Goal: Task Accomplishment & Management: Use online tool/utility

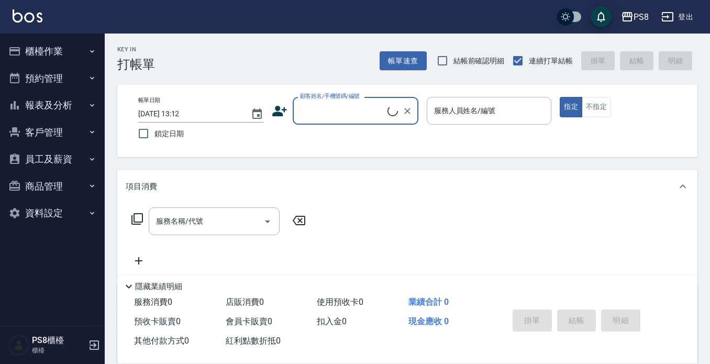
click at [308, 102] on input "顧客姓名/手機號碼/編號" at bounding box center [342, 111] width 90 height 18
type input "t"
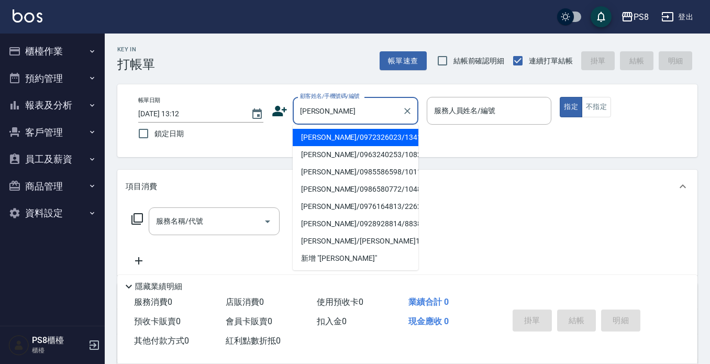
click at [332, 139] on li "陳泰源/0972326023/13418" at bounding box center [356, 137] width 126 height 17
type input "陳泰源/0972326023/13418"
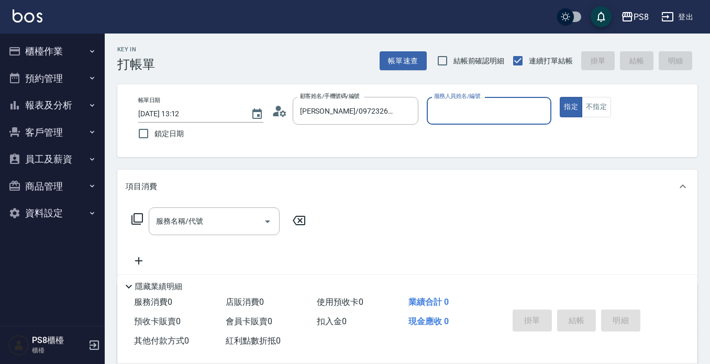
type input "佳亭-8"
click at [174, 220] on div "服務名稱/代號 服務名稱/代號" at bounding box center [214, 221] width 131 height 28
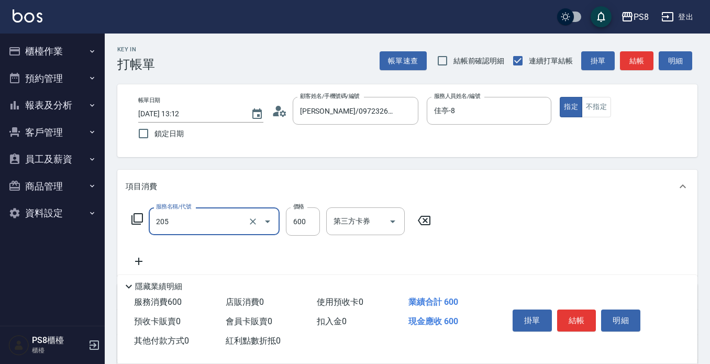
type input "A級洗剪600(205)"
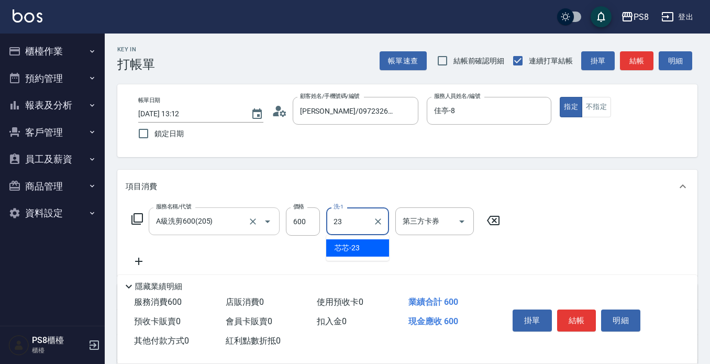
type input "芯芯-23"
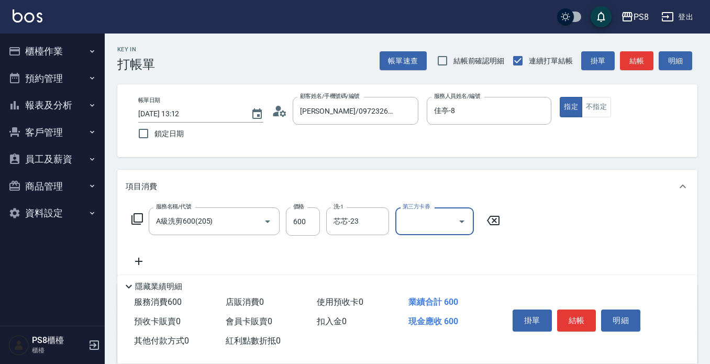
click at [568, 309] on button "結帳" at bounding box center [576, 320] width 39 height 22
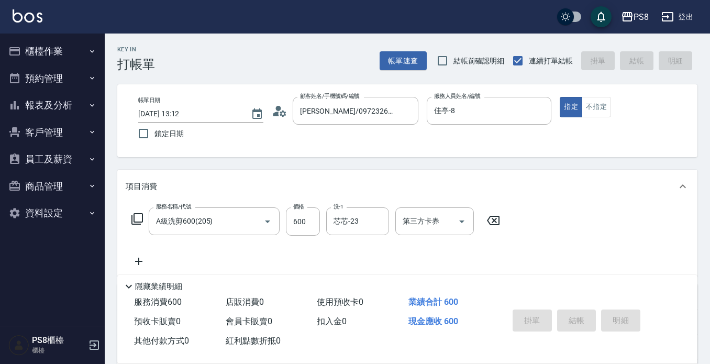
type input "2025/08/25 13:13"
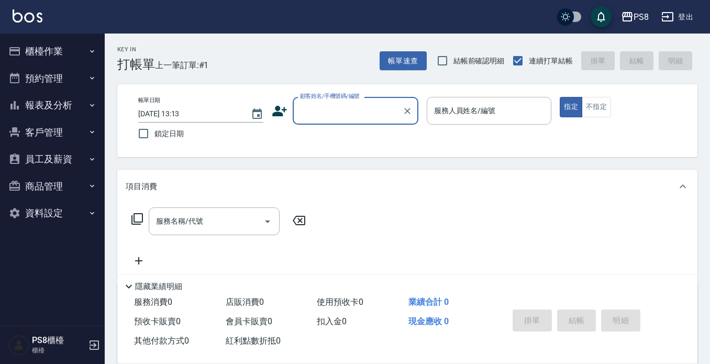
click at [335, 106] on input "顧客姓名/手機號碼/編號" at bounding box center [347, 111] width 101 height 18
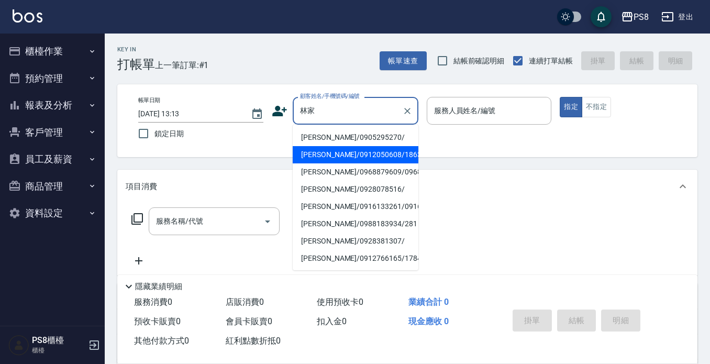
click at [348, 155] on li "林家慶/0912050608/18633" at bounding box center [356, 154] width 126 height 17
type input "林家慶/0912050608/18633"
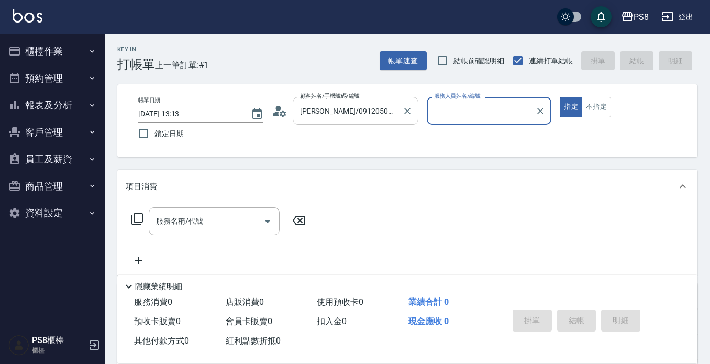
type input "佳亭-8"
click at [284, 110] on icon at bounding box center [280, 111] width 16 height 16
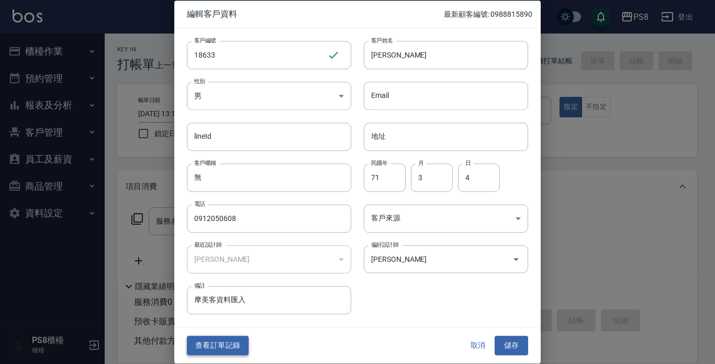
click at [214, 347] on button "查看訂單記錄" at bounding box center [218, 345] width 62 height 19
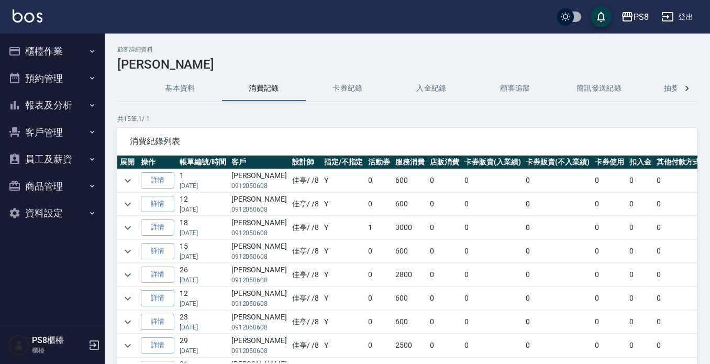
click at [27, 14] on img at bounding box center [28, 15] width 30 height 13
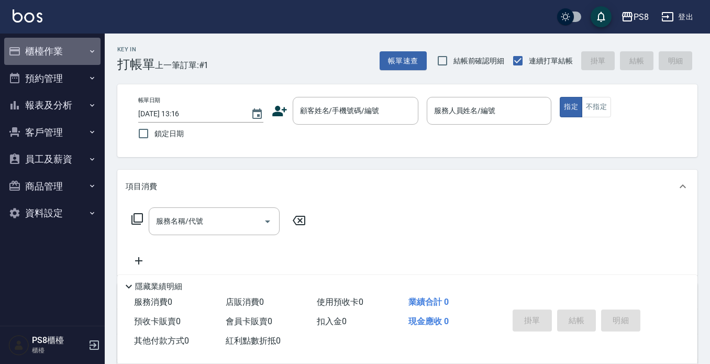
click at [46, 48] on button "櫃檯作業" at bounding box center [52, 51] width 96 height 27
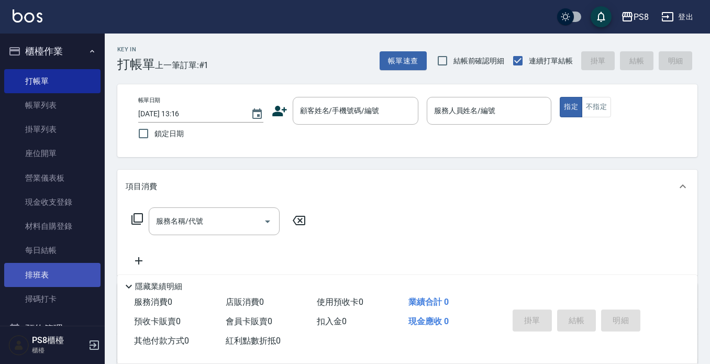
click at [47, 269] on link "排班表" at bounding box center [52, 275] width 96 height 24
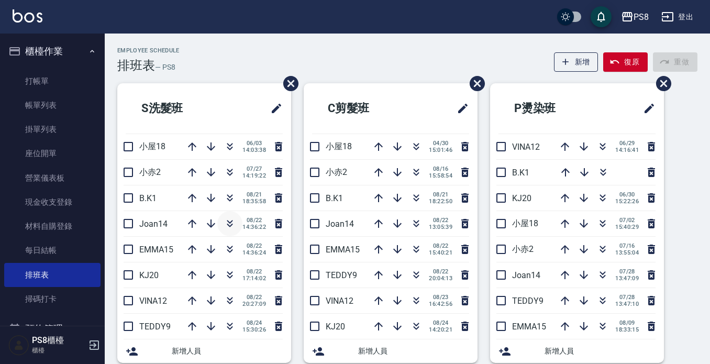
click at [227, 224] on icon "button" at bounding box center [230, 223] width 13 height 13
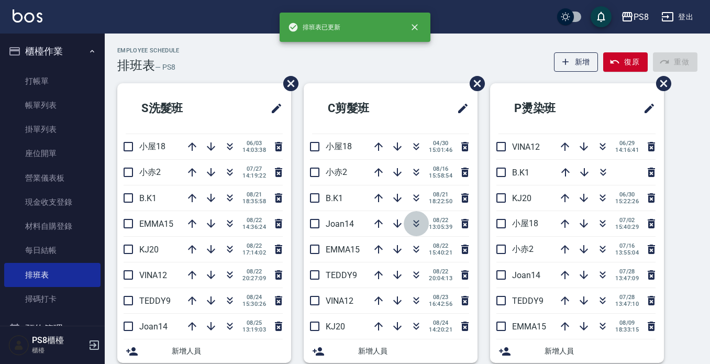
click at [418, 226] on icon "button" at bounding box center [416, 223] width 13 height 13
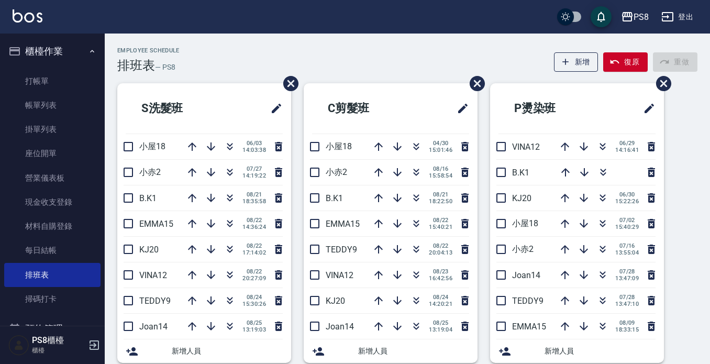
drag, startPoint x: 0, startPoint y: 14, endPoint x: 3, endPoint y: -5, distance: 18.5
